Goal: Check status

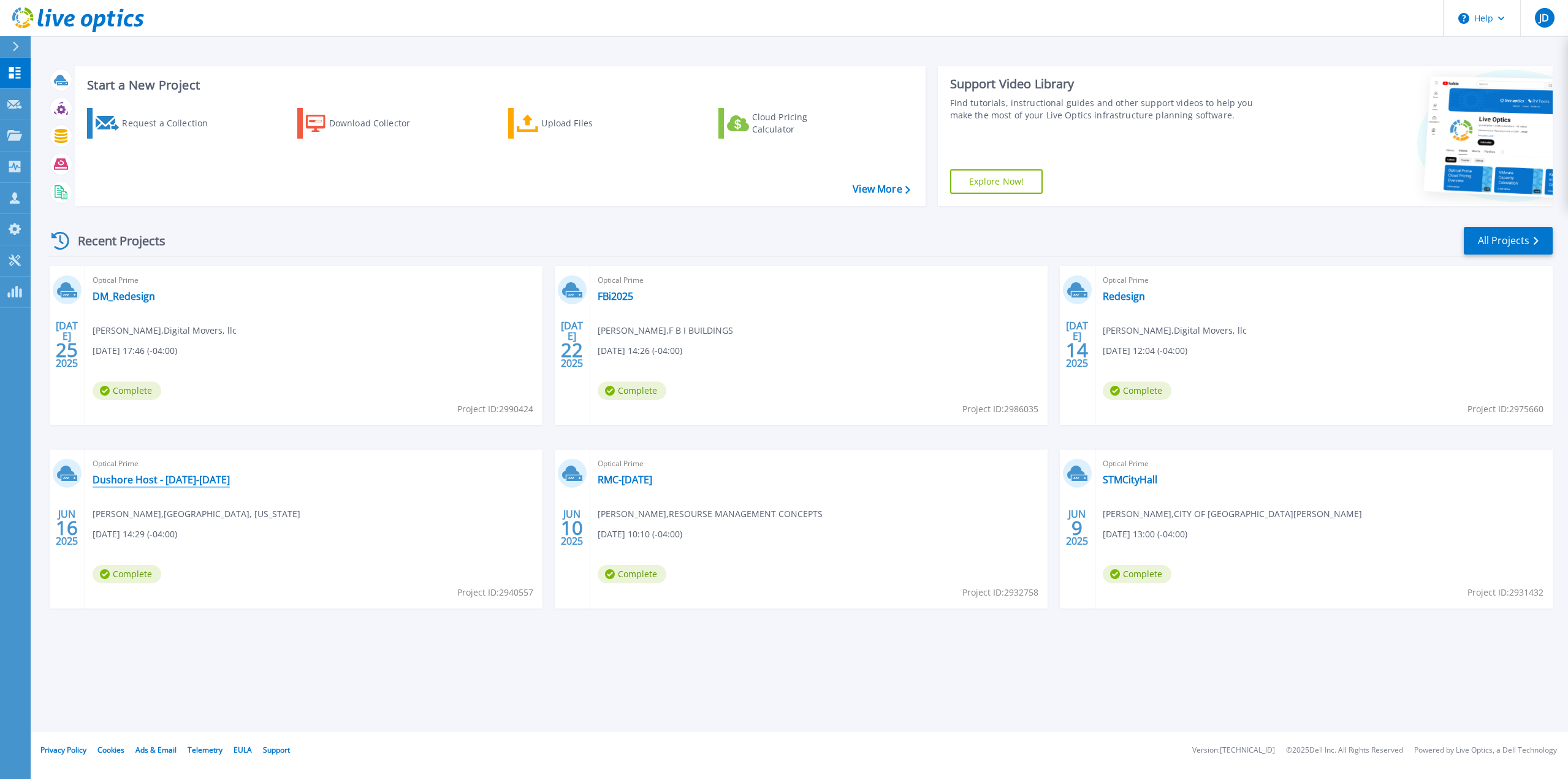
click at [193, 479] on link "Dushore Host - [DATE]-[DATE]" at bounding box center [161, 479] width 137 height 12
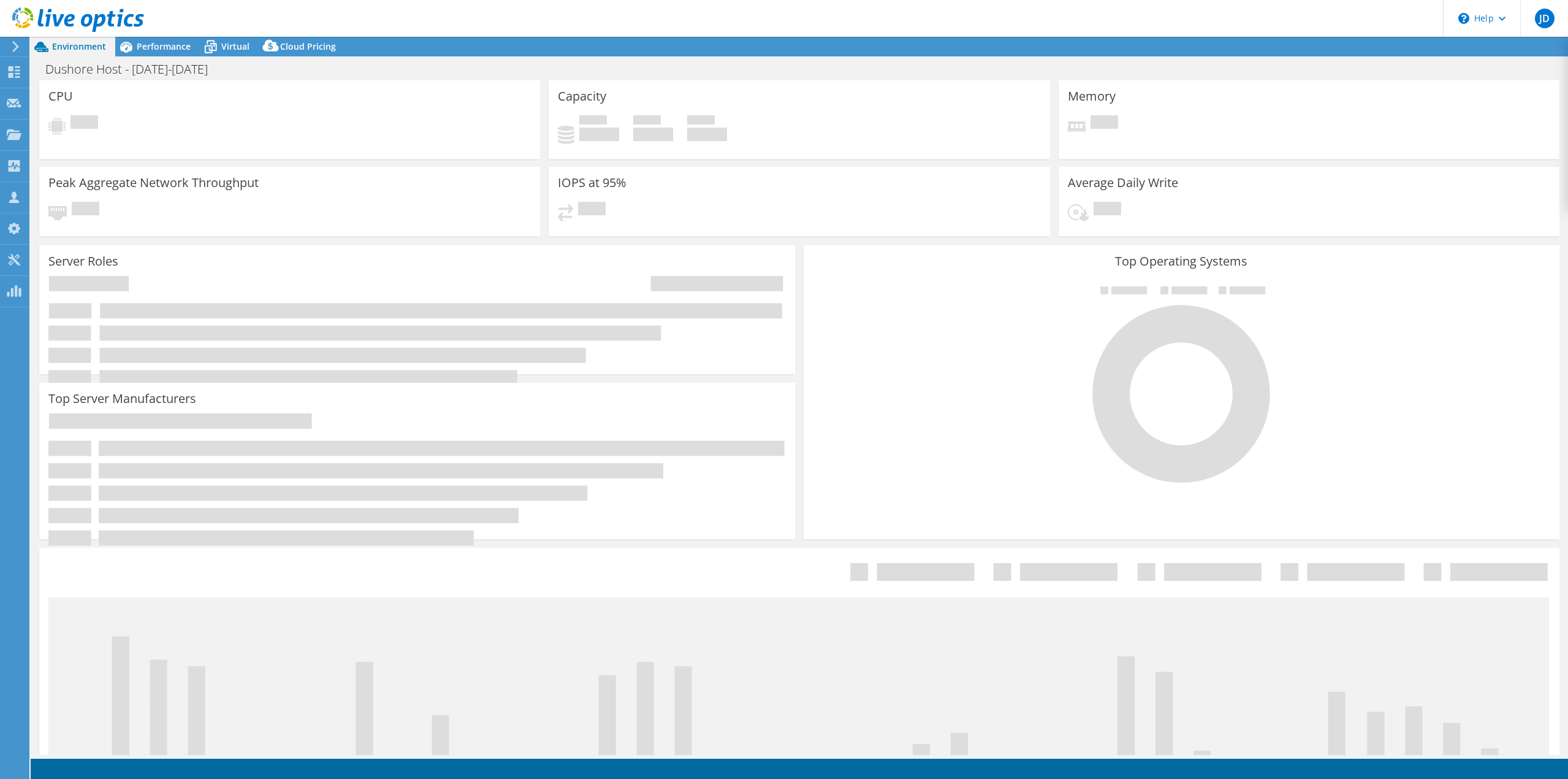
select select "USD"
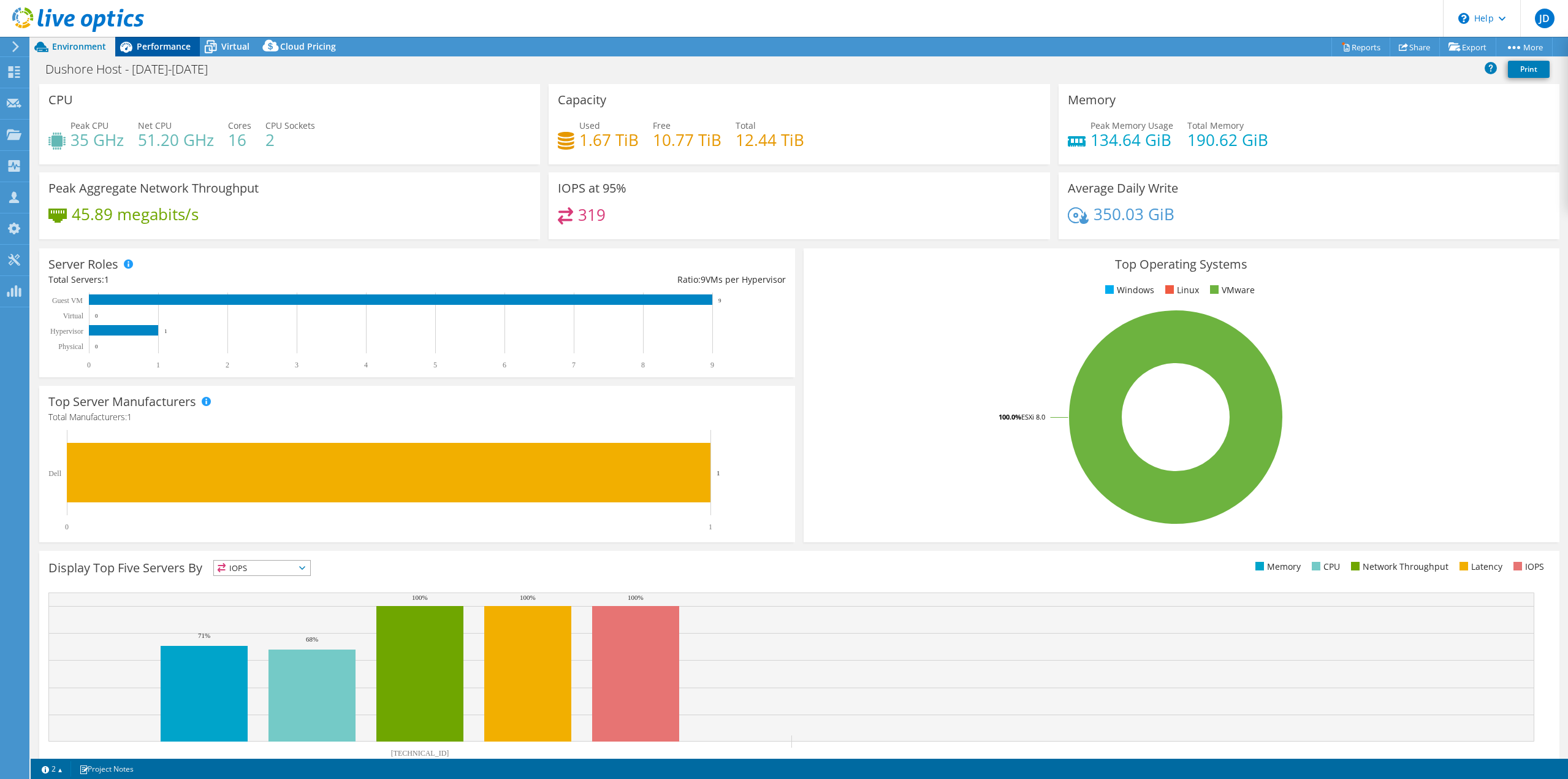
click at [160, 41] on span "Performance" at bounding box center [164, 46] width 54 height 12
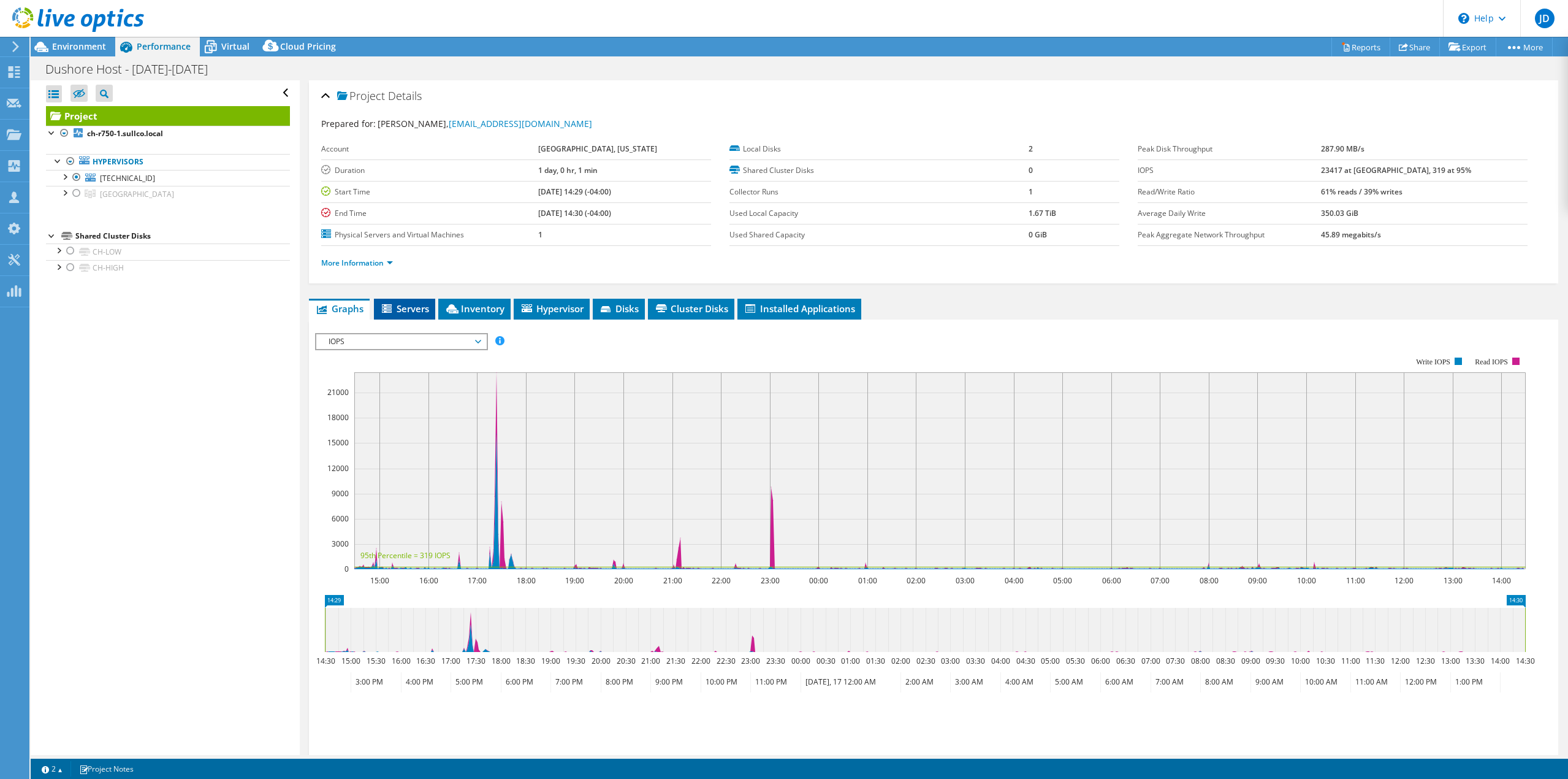
click at [406, 312] on span "Servers" at bounding box center [404, 308] width 49 height 12
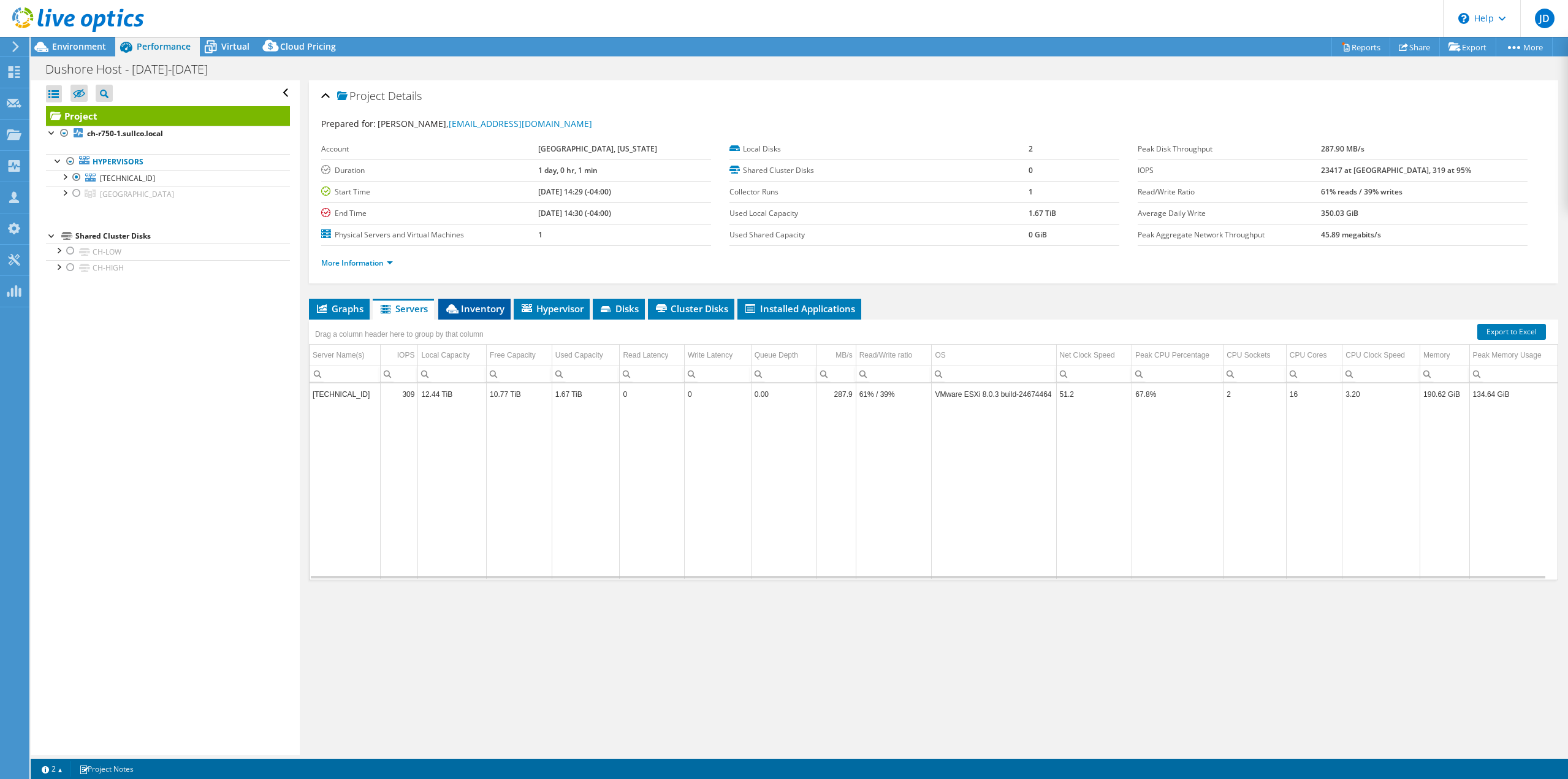
click at [471, 311] on span "Inventory" at bounding box center [474, 308] width 60 height 12
click at [44, 43] on icon at bounding box center [41, 47] width 21 height 21
